Goal: Find specific page/section

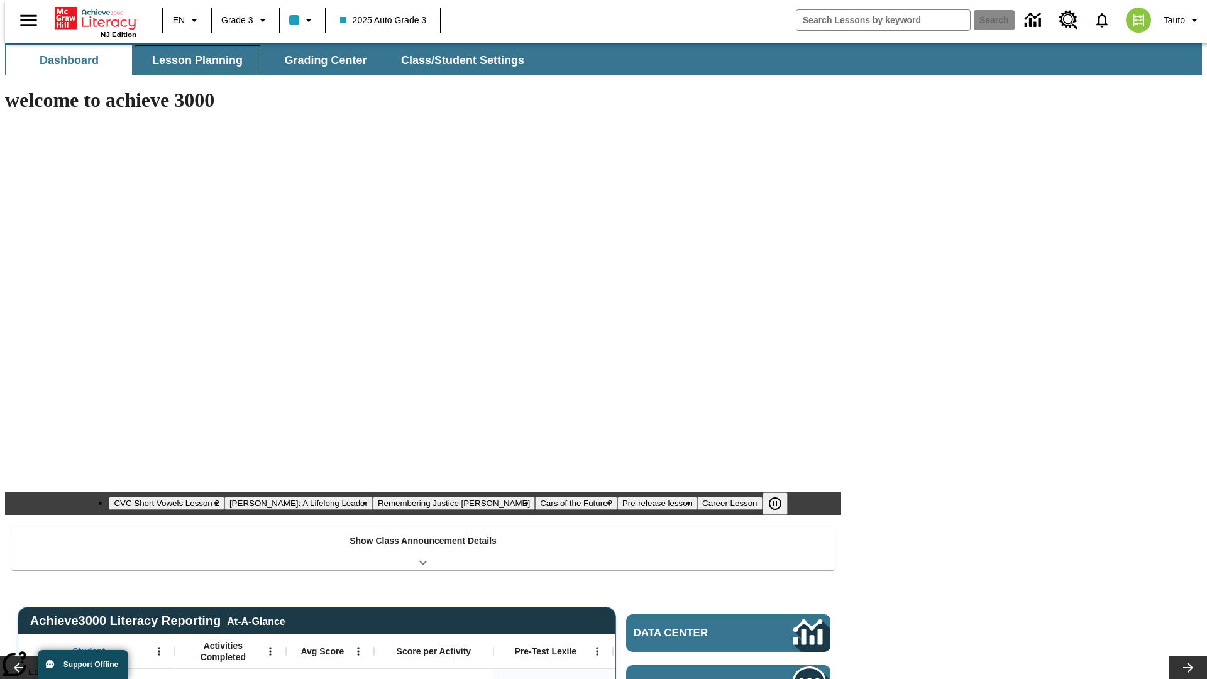
click at [192, 60] on button "Lesson Planning" at bounding box center [197, 60] width 126 height 30
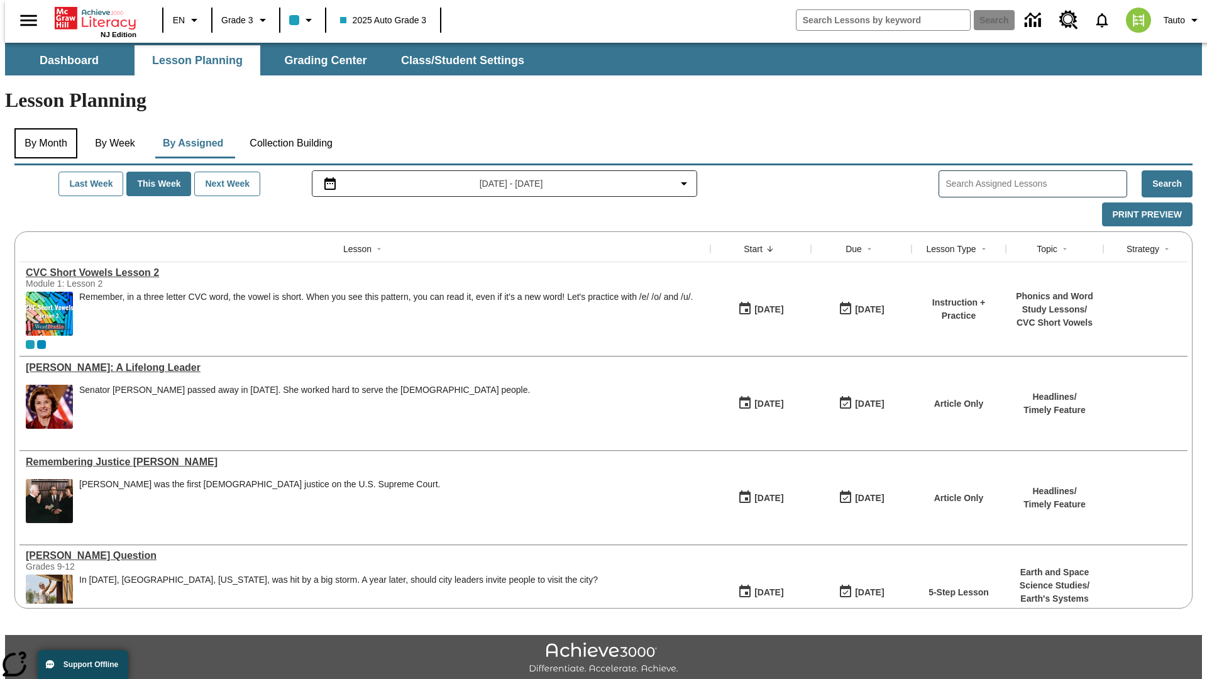
click at [42, 128] on button "By Month" at bounding box center [45, 143] width 63 height 30
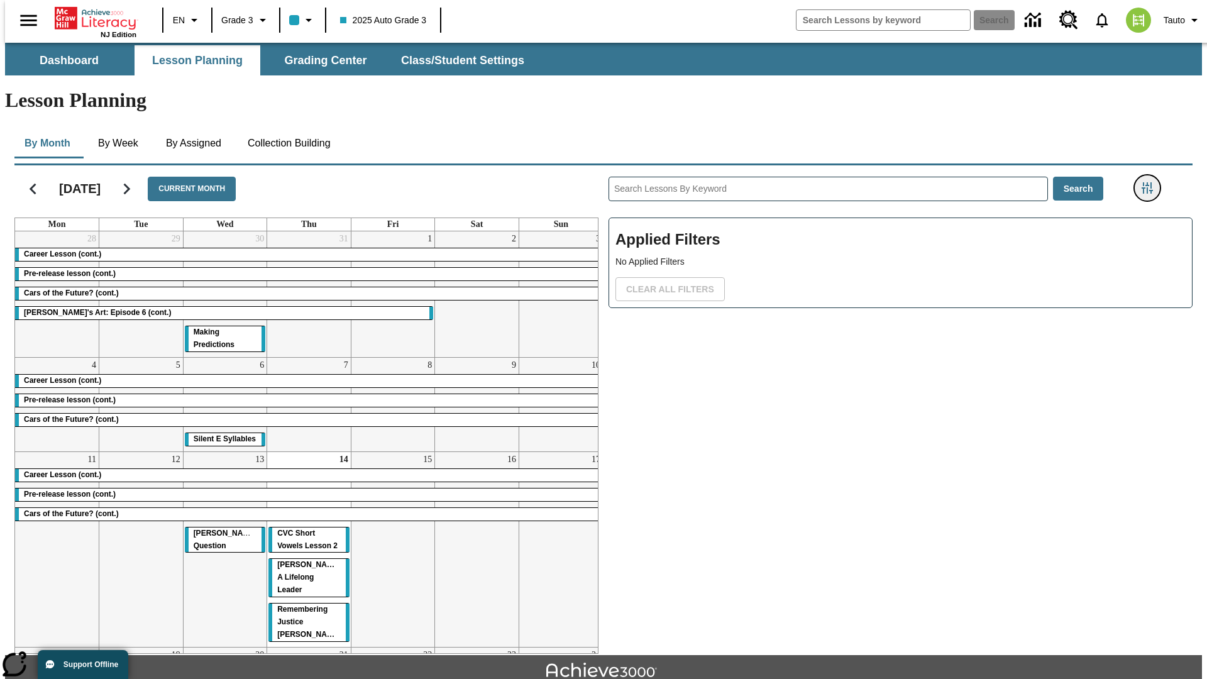
click at [1151, 182] on icon "Filters Side menu" at bounding box center [1146, 187] width 11 height 11
